Goal: Transaction & Acquisition: Purchase product/service

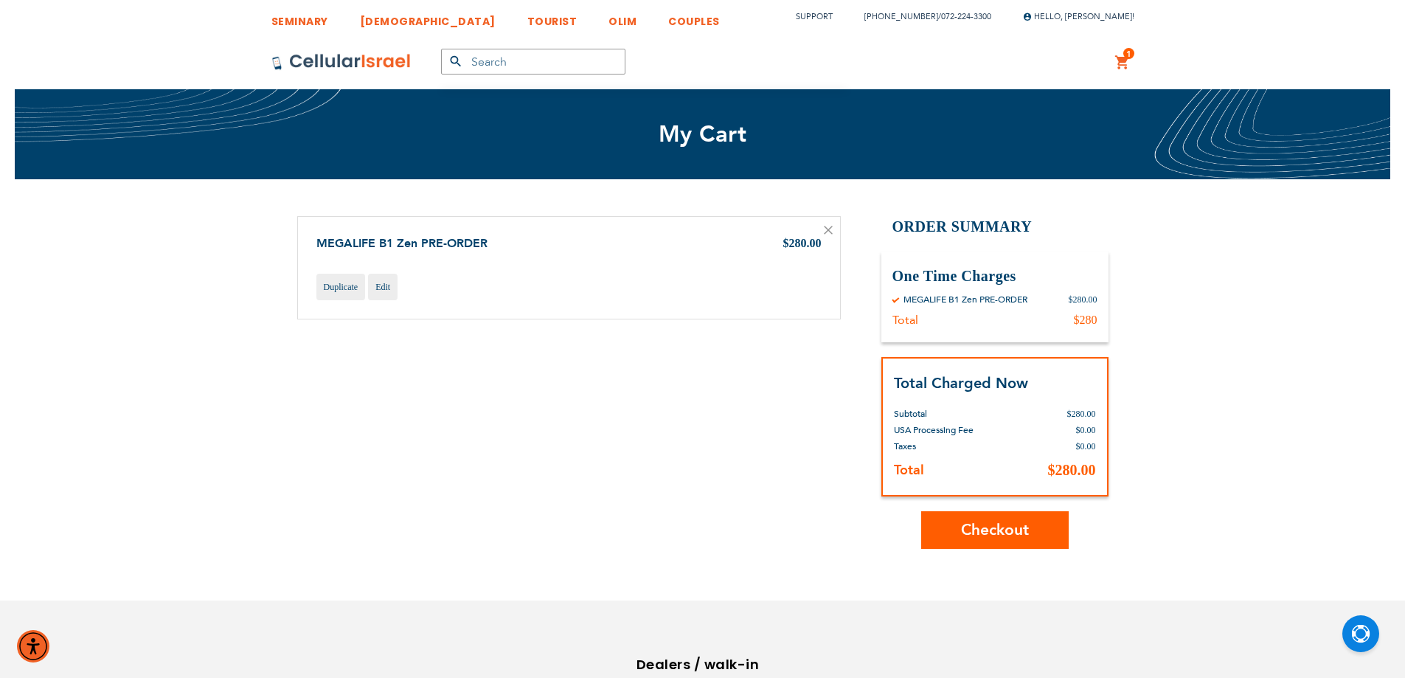
click at [1007, 538] on span "Checkout" at bounding box center [995, 529] width 68 height 21
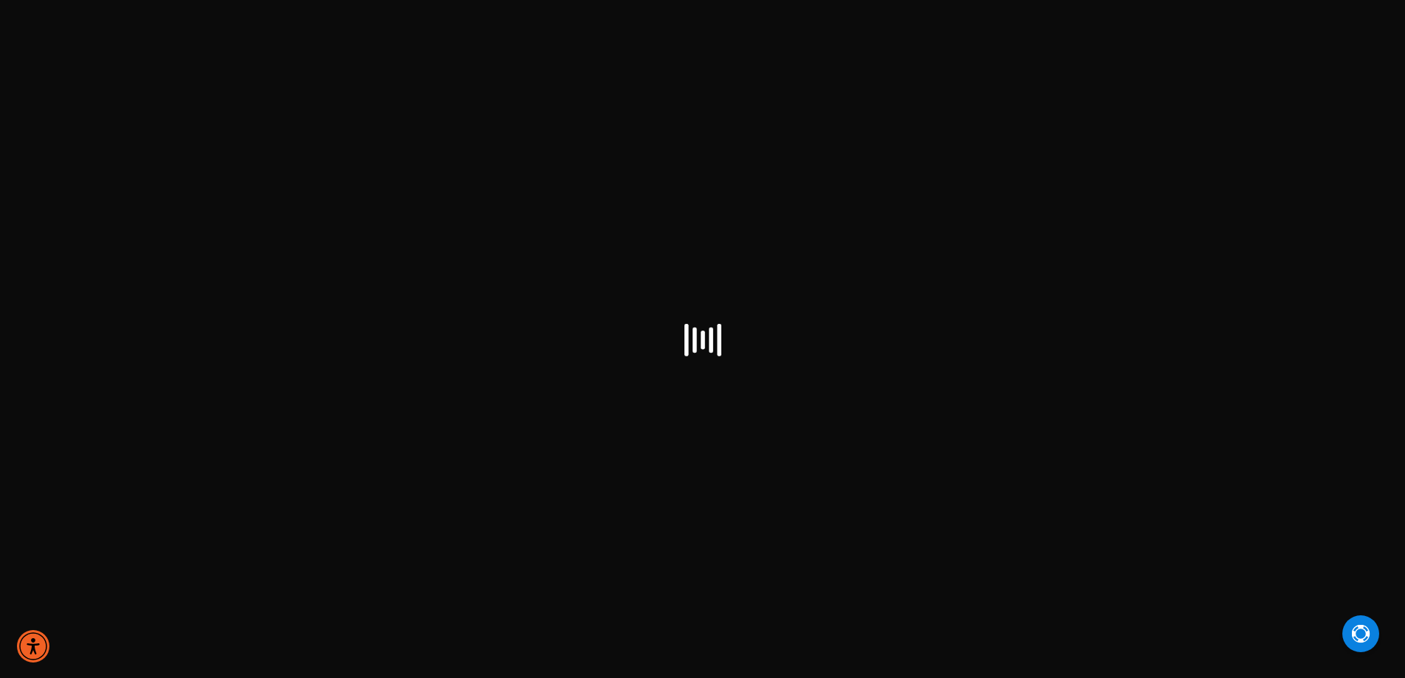
checkbox input "true"
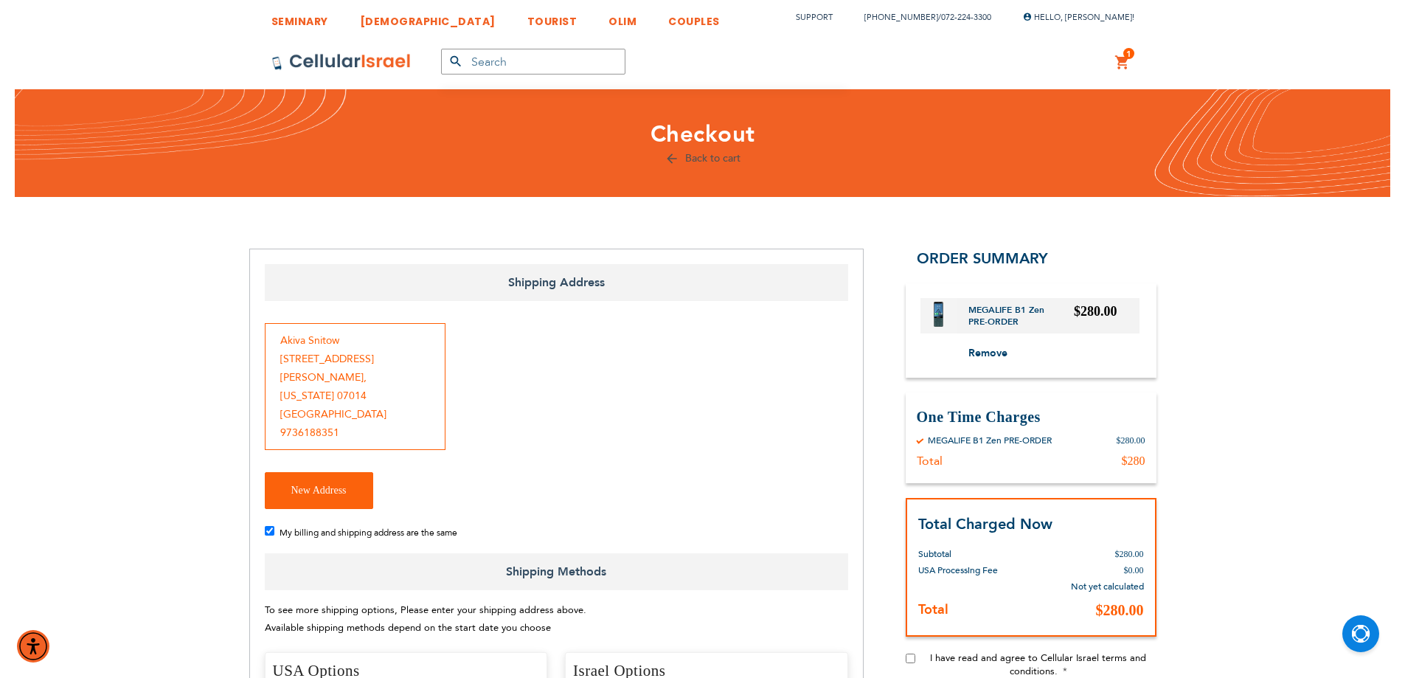
click at [1130, 58] on span "1" at bounding box center [1128, 54] width 5 height 12
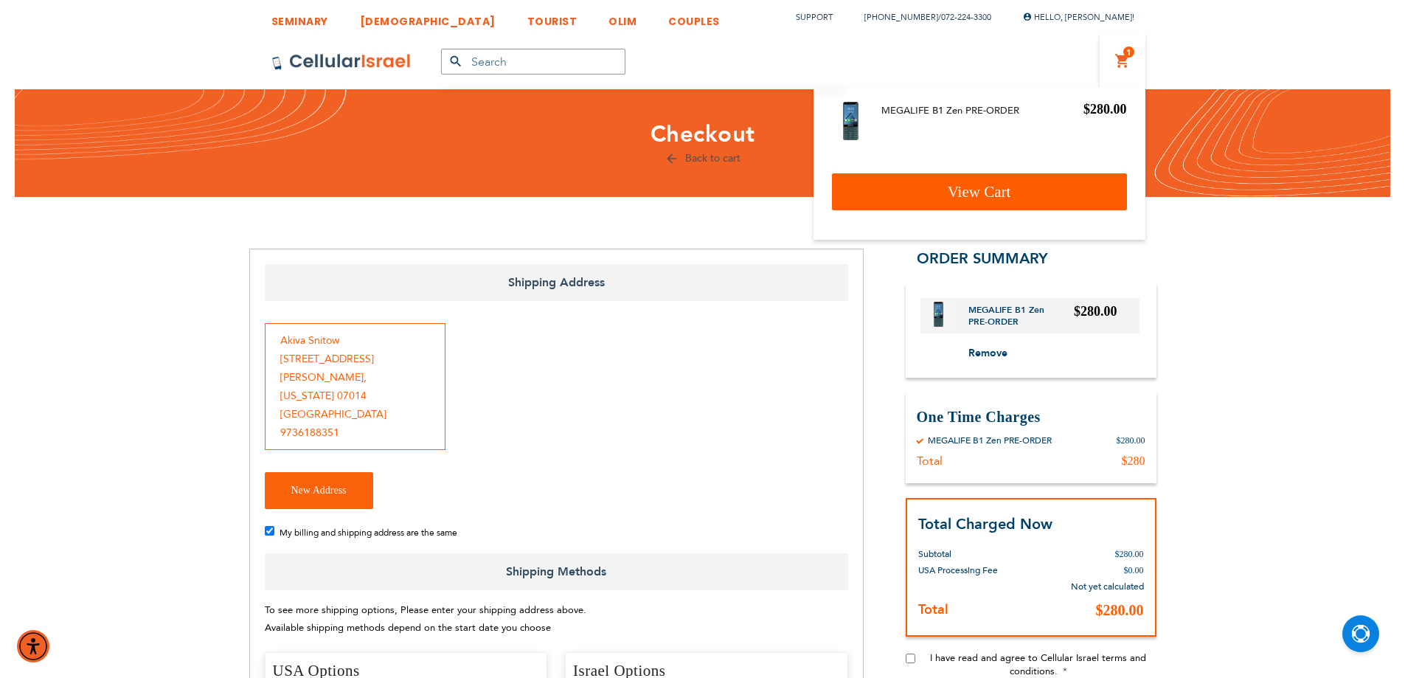
click at [1033, 180] on link "View Cart" at bounding box center [979, 191] width 295 height 37
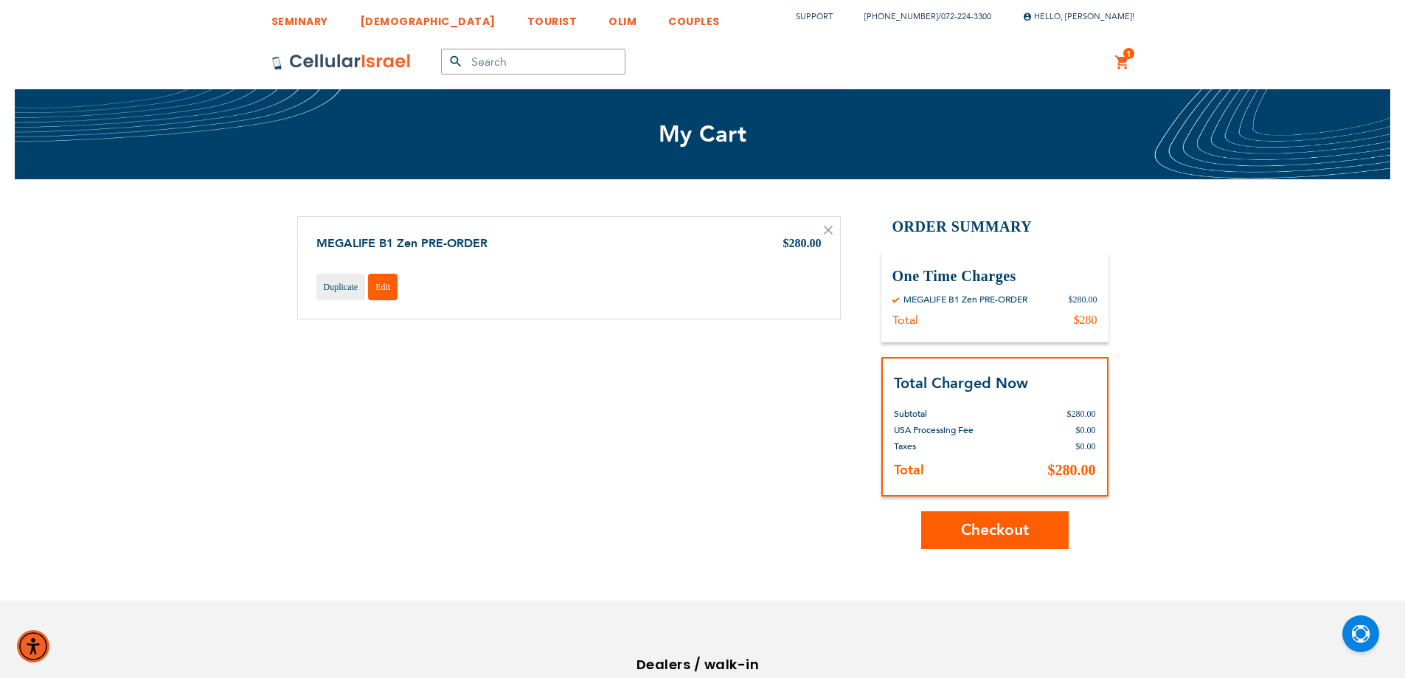
click at [383, 287] on span "Edit" at bounding box center [382, 287] width 15 height 10
